Goal: Transaction & Acquisition: Purchase product/service

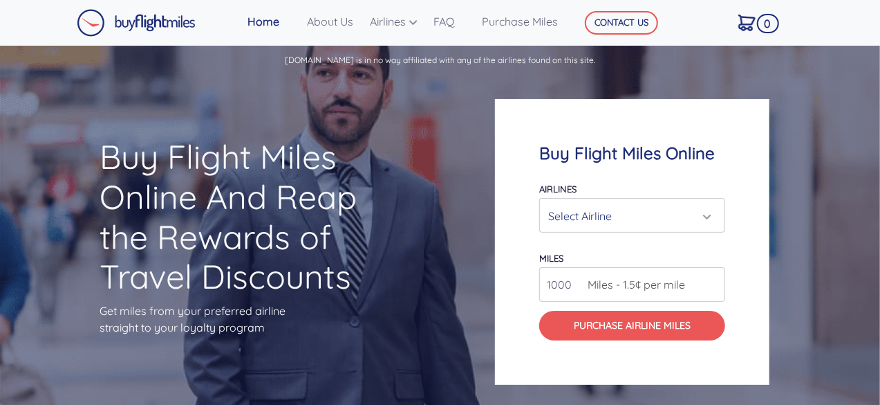
click at [658, 214] on div "Select Airline" at bounding box center [628, 216] width 160 height 26
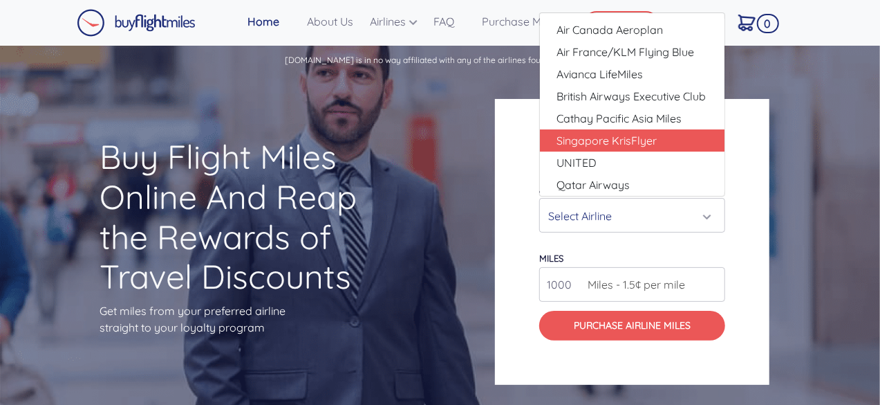
click at [621, 134] on span "Singapore KrisFlyer" at bounding box center [607, 140] width 100 height 17
select select "Singapore KrisFlyer"
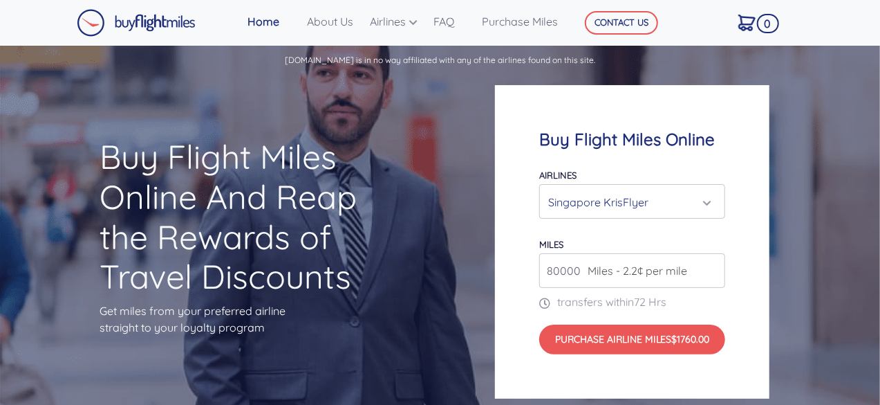
click at [656, 277] on span "Miles - 2.2¢ per mile" at bounding box center [634, 270] width 106 height 17
click at [709, 266] on input "81000" at bounding box center [632, 270] width 186 height 35
click at [709, 266] on input "82000" at bounding box center [632, 270] width 186 height 35
click at [709, 265] on input "83000" at bounding box center [632, 270] width 186 height 35
click at [709, 265] on input "84000" at bounding box center [632, 270] width 186 height 35
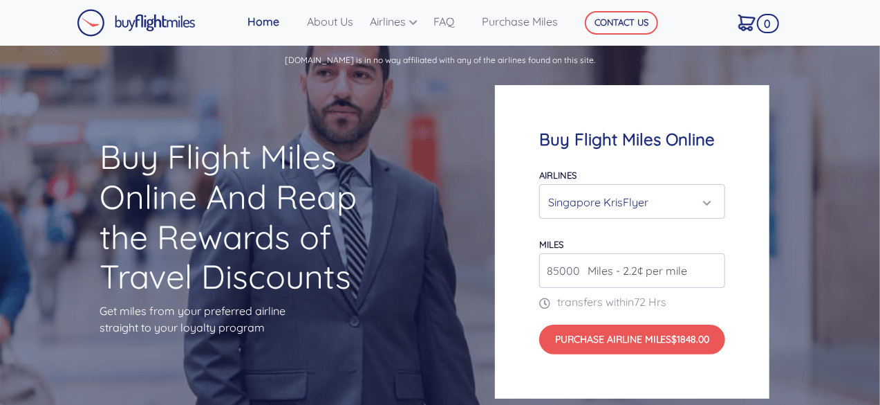
click at [709, 265] on input "85000" at bounding box center [632, 270] width 186 height 35
click at [709, 265] on input "86000" at bounding box center [632, 270] width 186 height 35
click at [709, 264] on input "87000" at bounding box center [632, 270] width 186 height 35
click at [708, 263] on input "88000" at bounding box center [632, 270] width 186 height 35
click at [708, 263] on input "89000" at bounding box center [632, 270] width 186 height 35
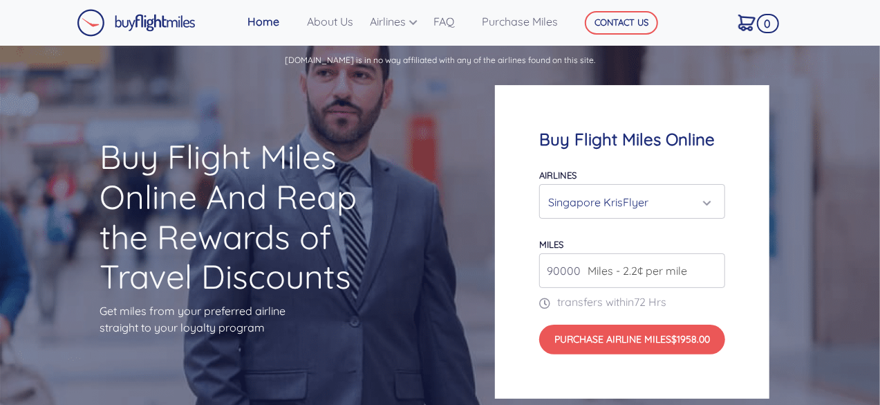
click at [708, 263] on input "90000" at bounding box center [632, 270] width 186 height 35
click at [708, 263] on input "91000" at bounding box center [632, 270] width 186 height 35
click at [709, 263] on input "92000" at bounding box center [632, 270] width 186 height 35
click at [709, 263] on input "93000" at bounding box center [632, 270] width 186 height 35
click at [710, 263] on input "93000" at bounding box center [632, 270] width 186 height 35
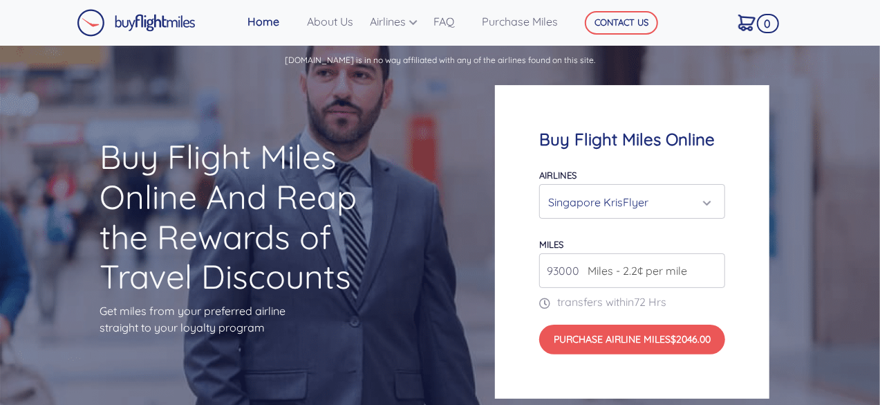
click at [709, 263] on input "93000" at bounding box center [632, 270] width 186 height 35
click at [712, 268] on input "94000" at bounding box center [632, 270] width 186 height 35
click at [712, 268] on input "95000" at bounding box center [632, 270] width 186 height 35
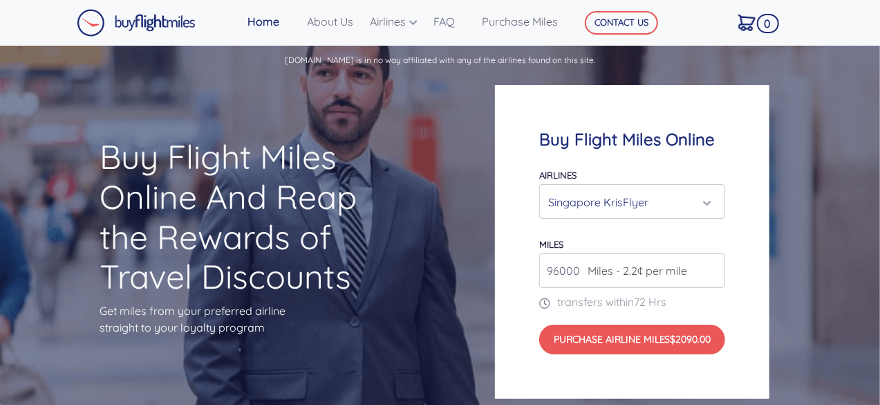
type input "96000"
click at [712, 268] on input "96000" at bounding box center [632, 270] width 186 height 35
